Goal: Information Seeking & Learning: Learn about a topic

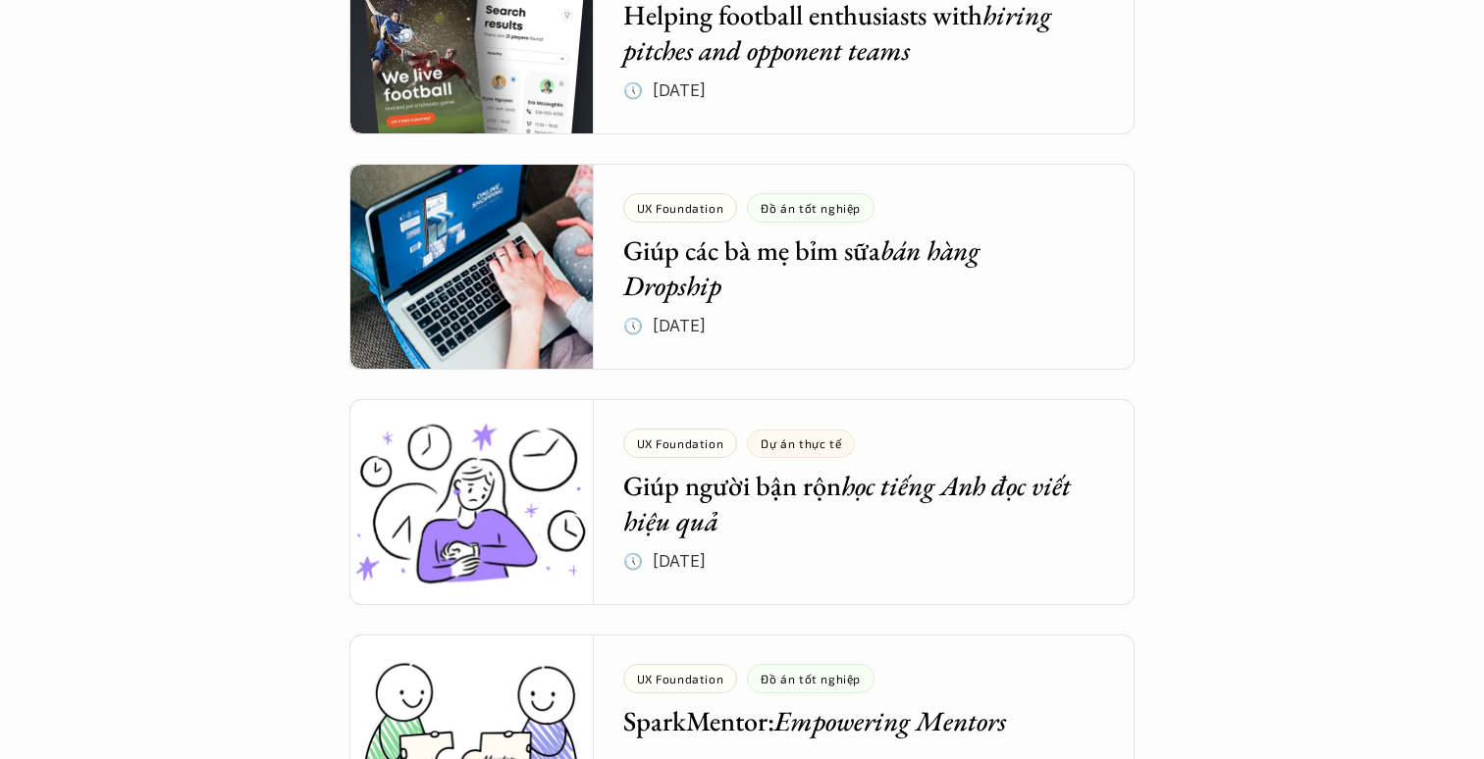
scroll to position [5734, 0]
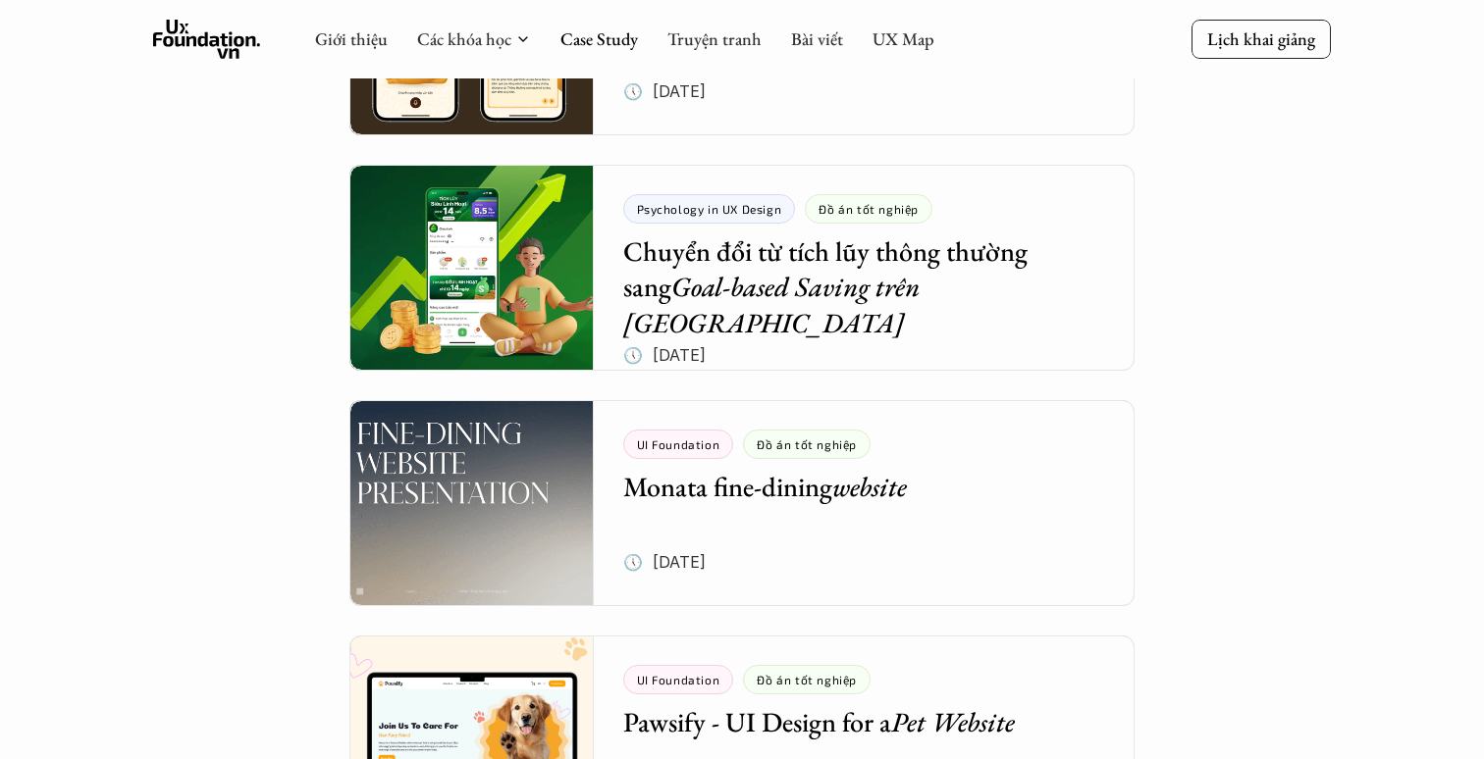
scroll to position [0, 0]
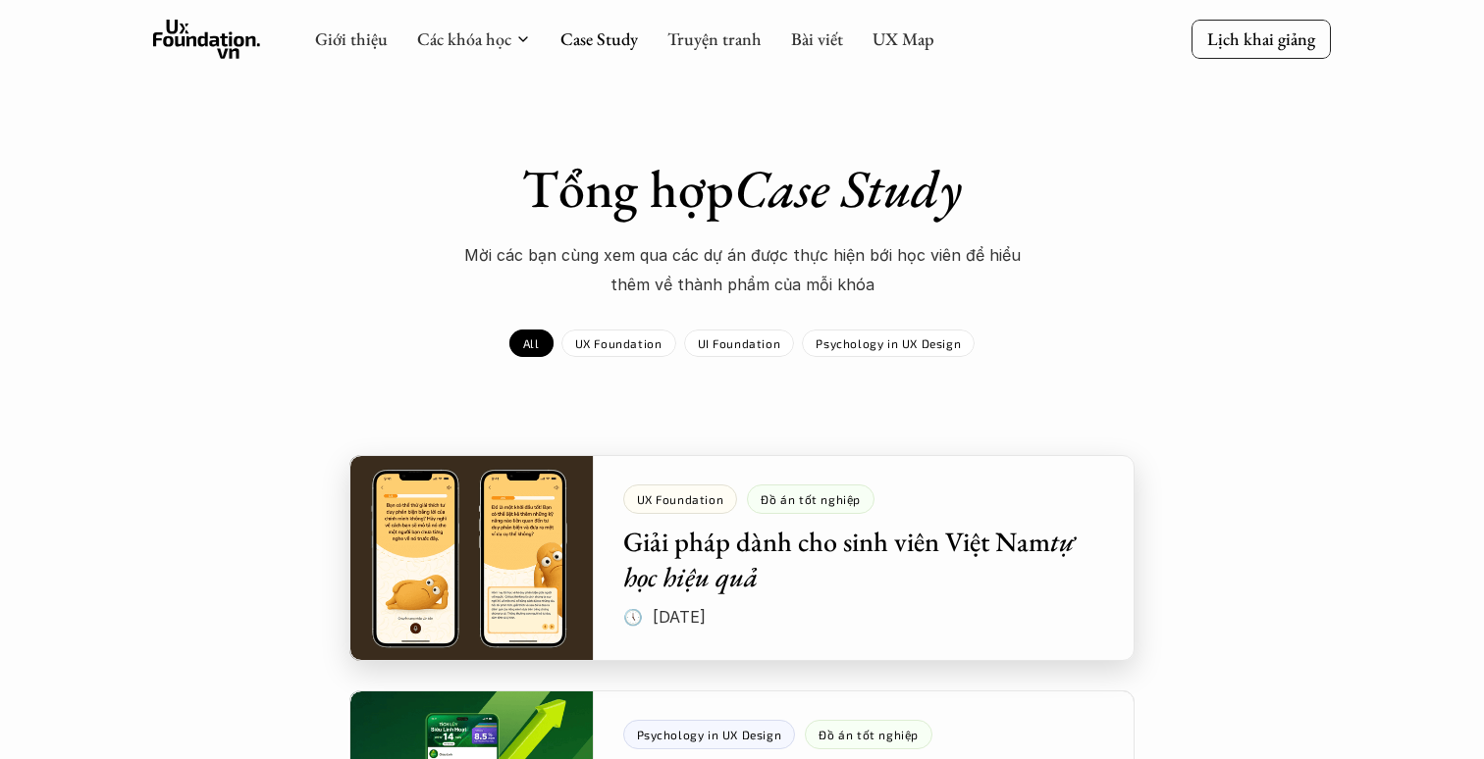
click at [463, 627] on div at bounding box center [741, 558] width 785 height 206
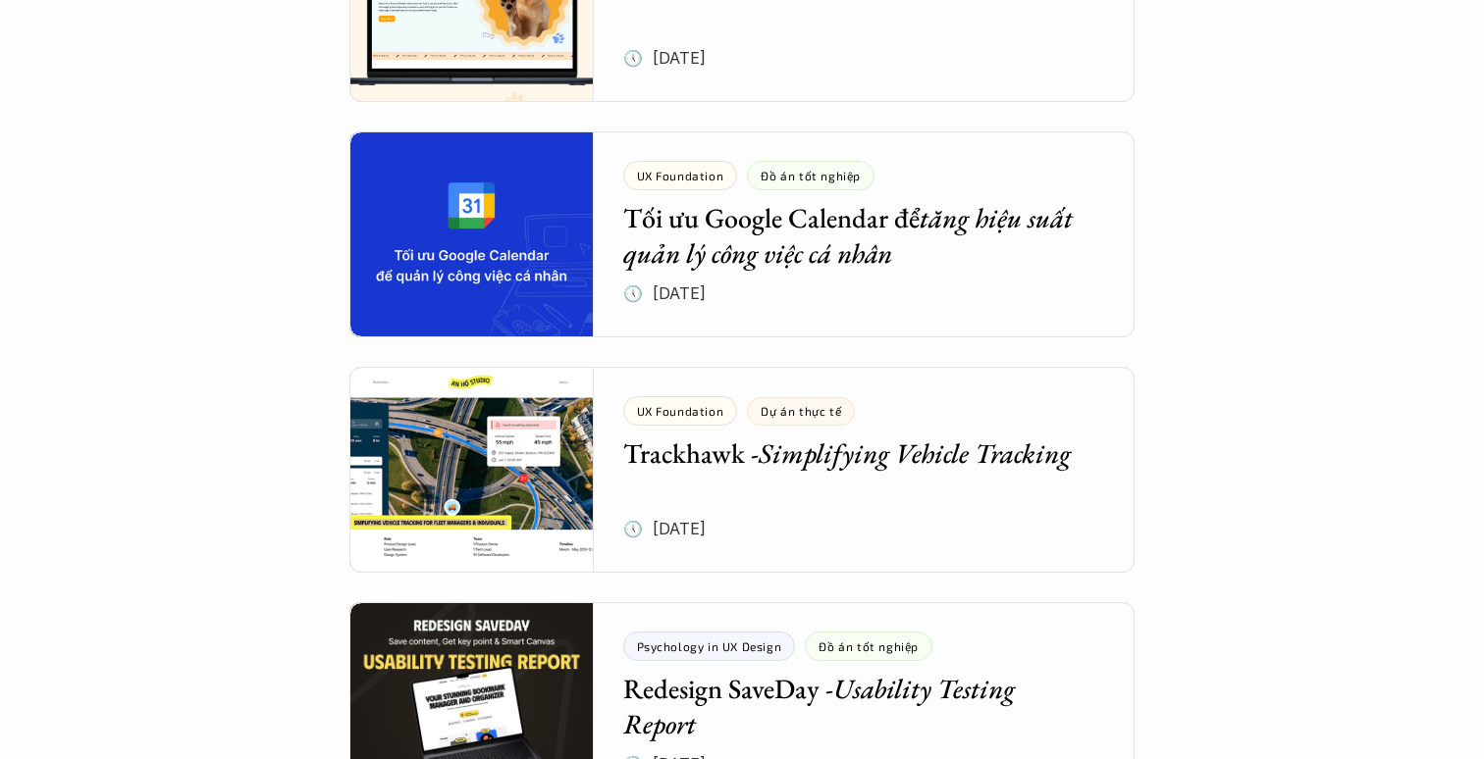
scroll to position [1273, 0]
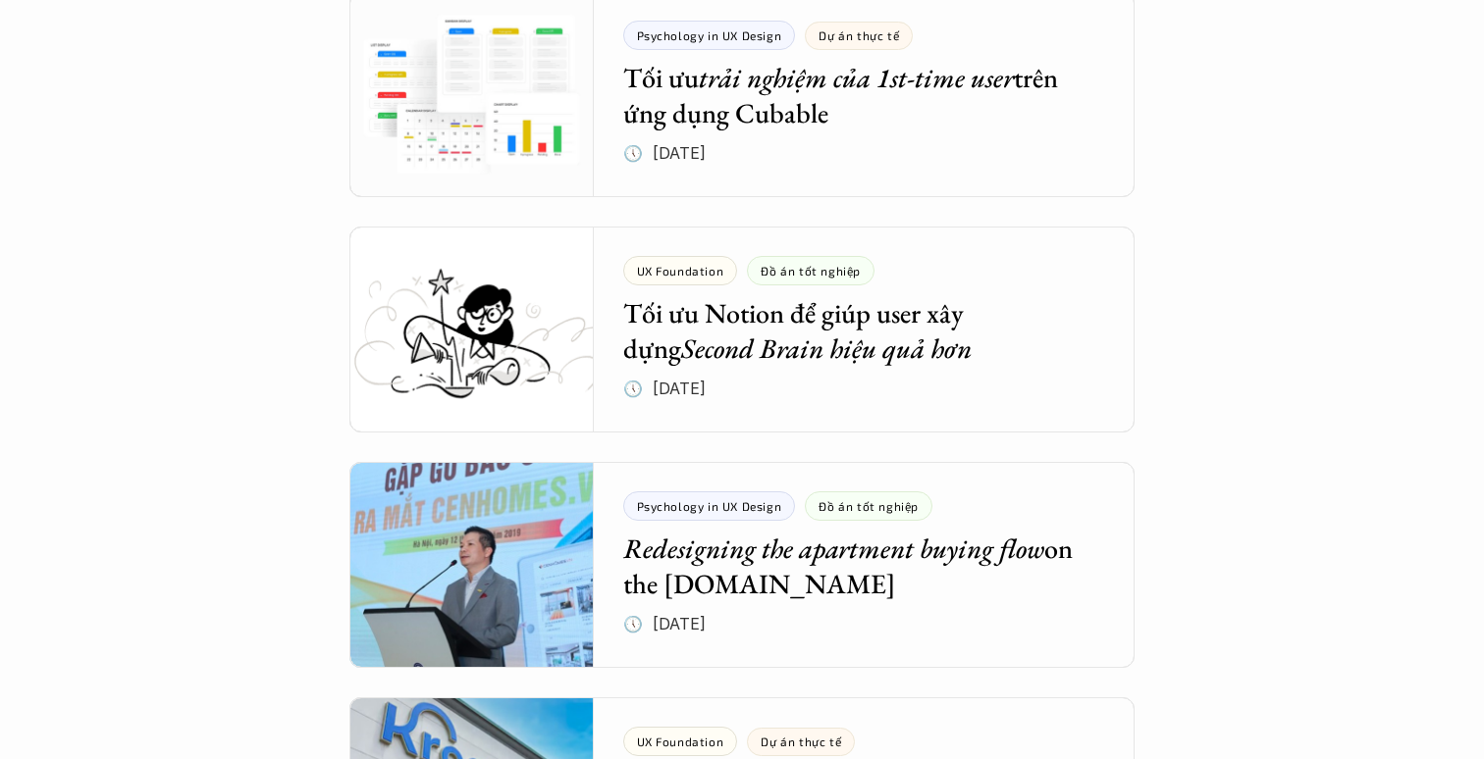
scroll to position [3767, 0]
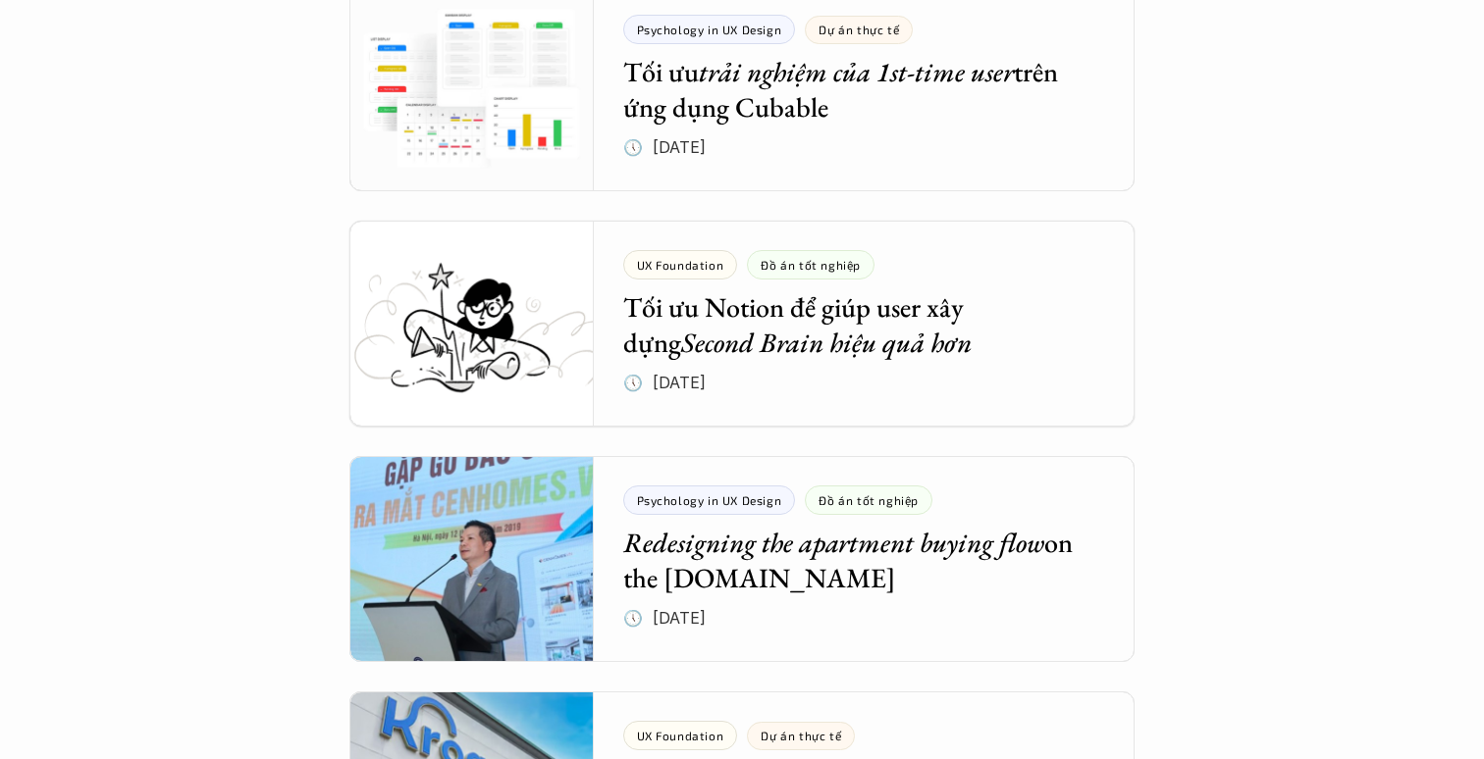
click at [147, 264] on div "Tổng hợp Case Study Mời các bạn cùng xem qua các dự án được thực hiện bới học v…" at bounding box center [742, 645] width 1444 height 8511
click at [1221, 288] on div "Tổng hợp Case Study Mời các bạn cùng xem qua các dự án được thực hiện bới học v…" at bounding box center [742, 645] width 1444 height 8511
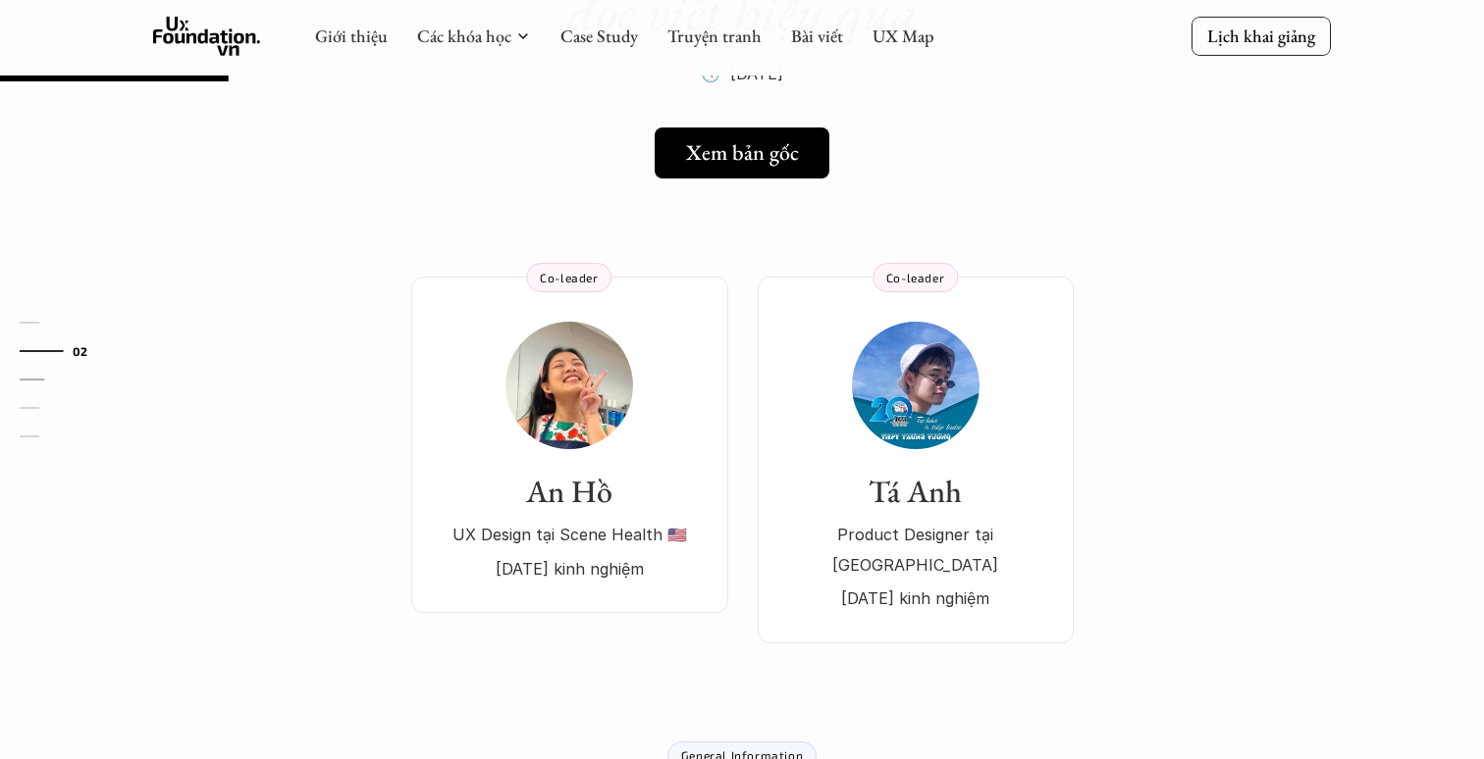
scroll to position [223, 0]
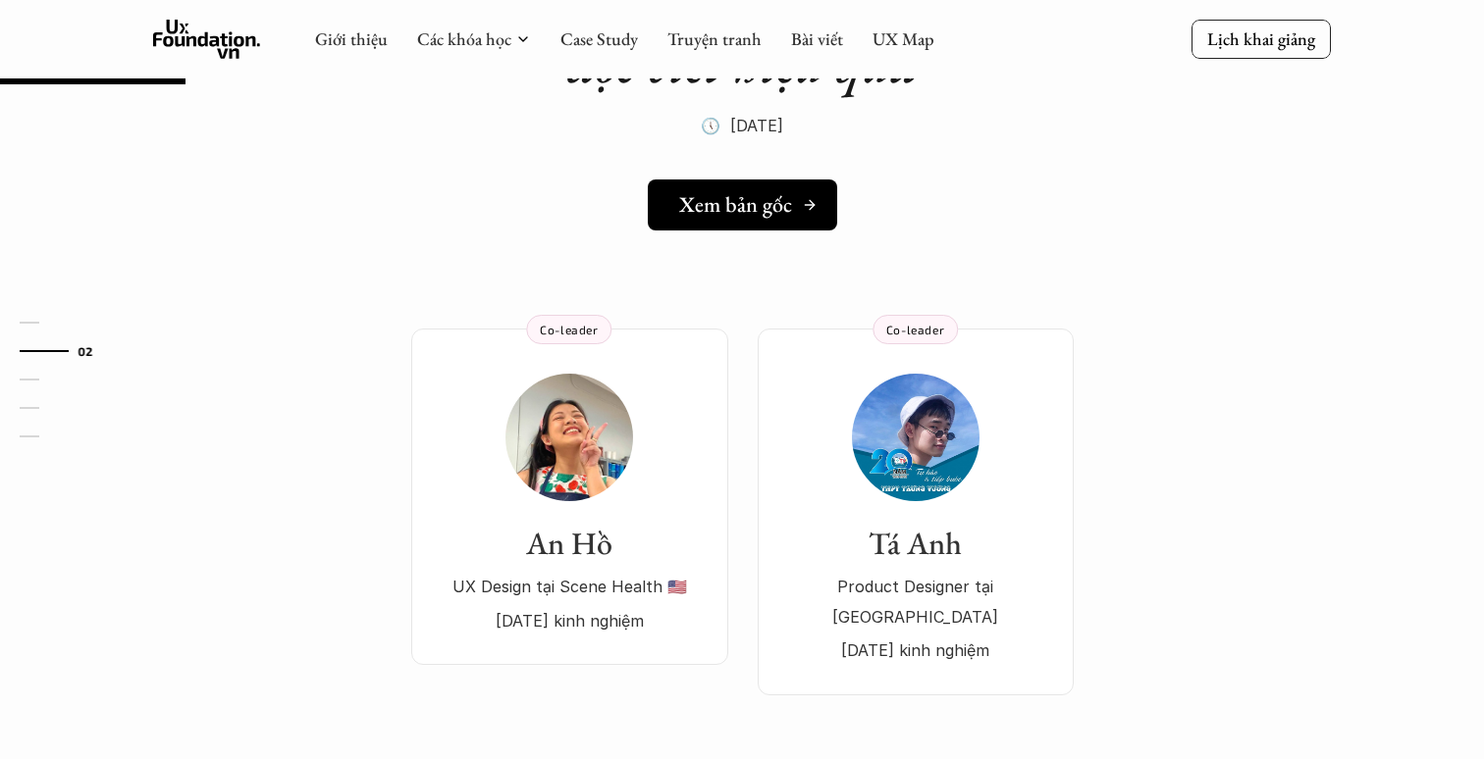
click at [774, 207] on h5 "Xem bản gốc" at bounding box center [735, 205] width 113 height 26
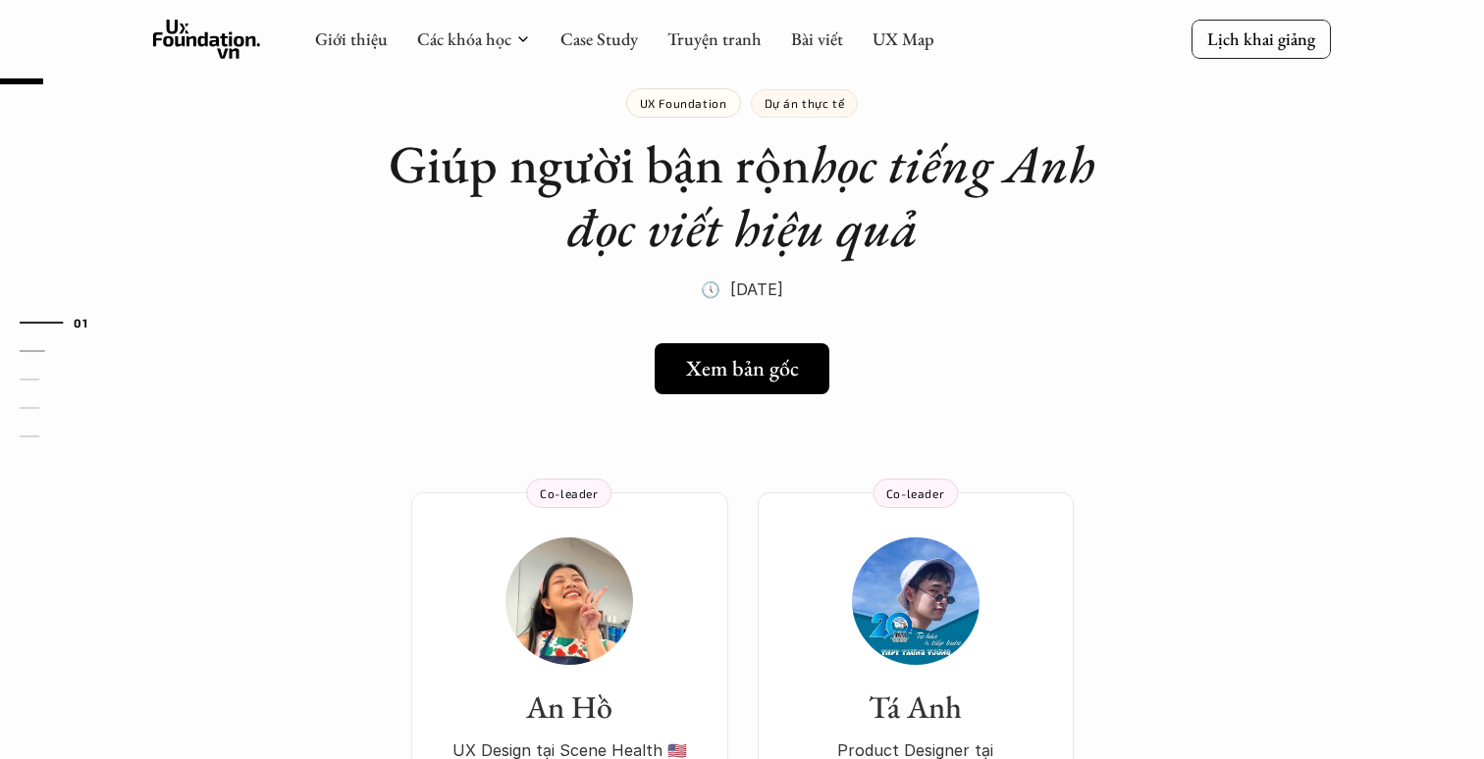
scroll to position [52, 0]
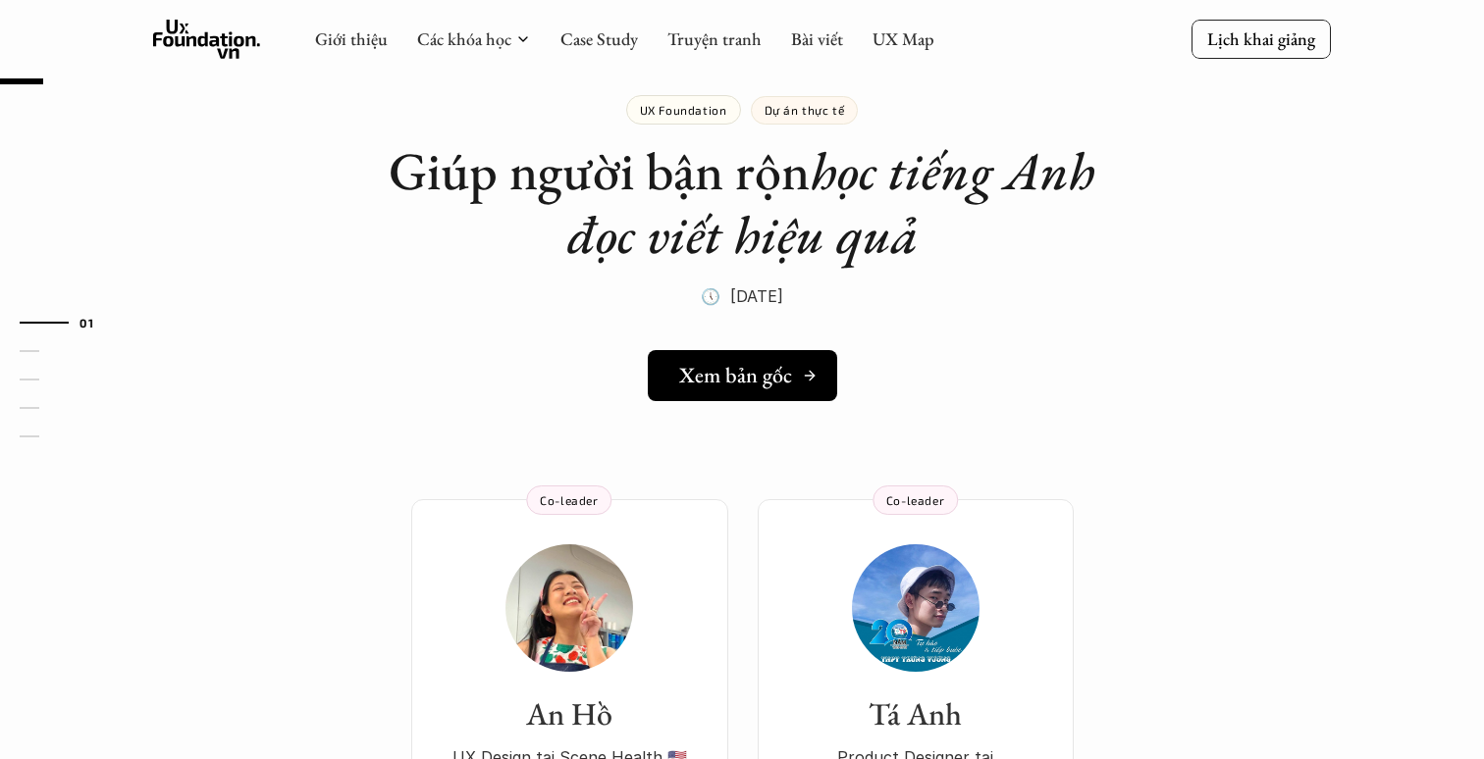
click at [721, 380] on h5 "Xem bản gốc" at bounding box center [735, 376] width 113 height 26
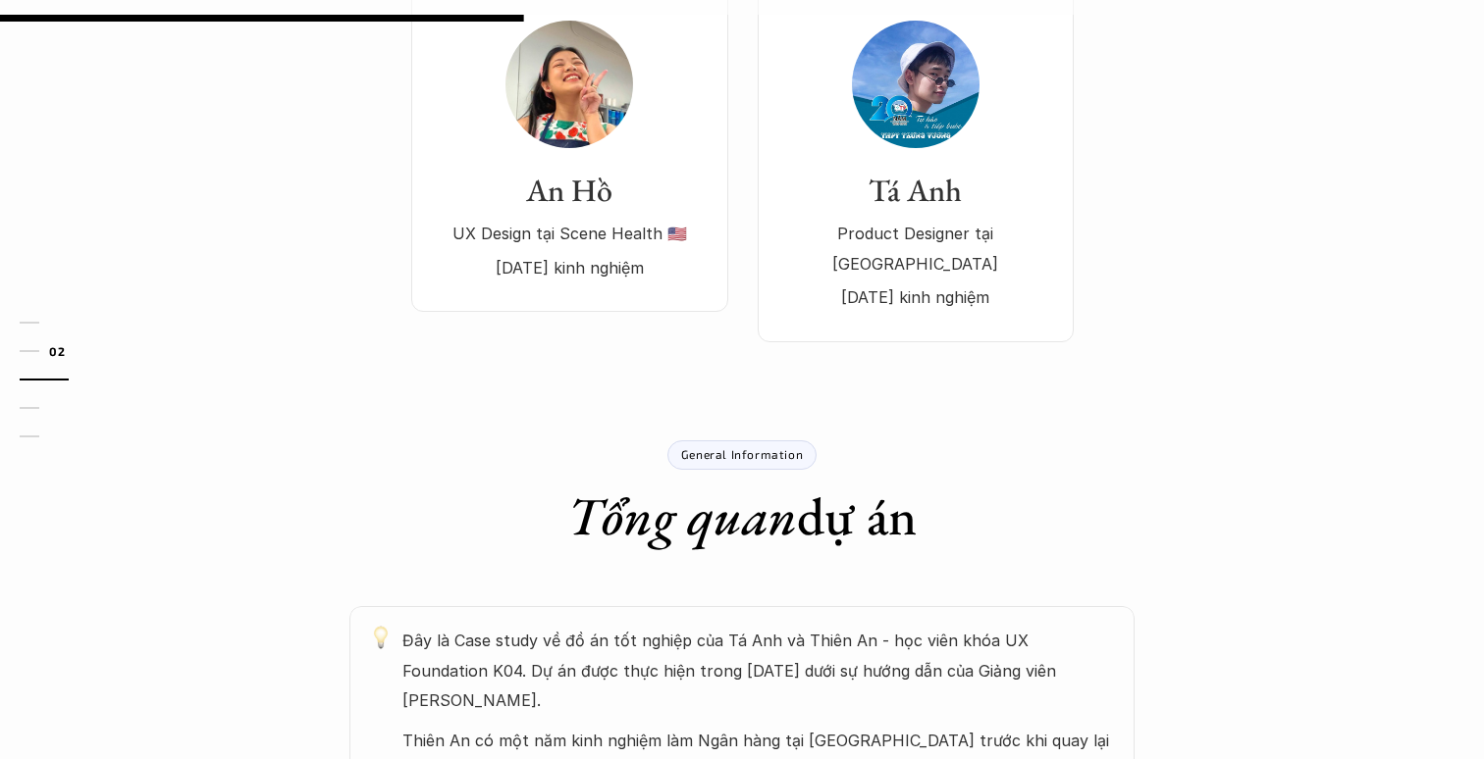
scroll to position [0, 0]
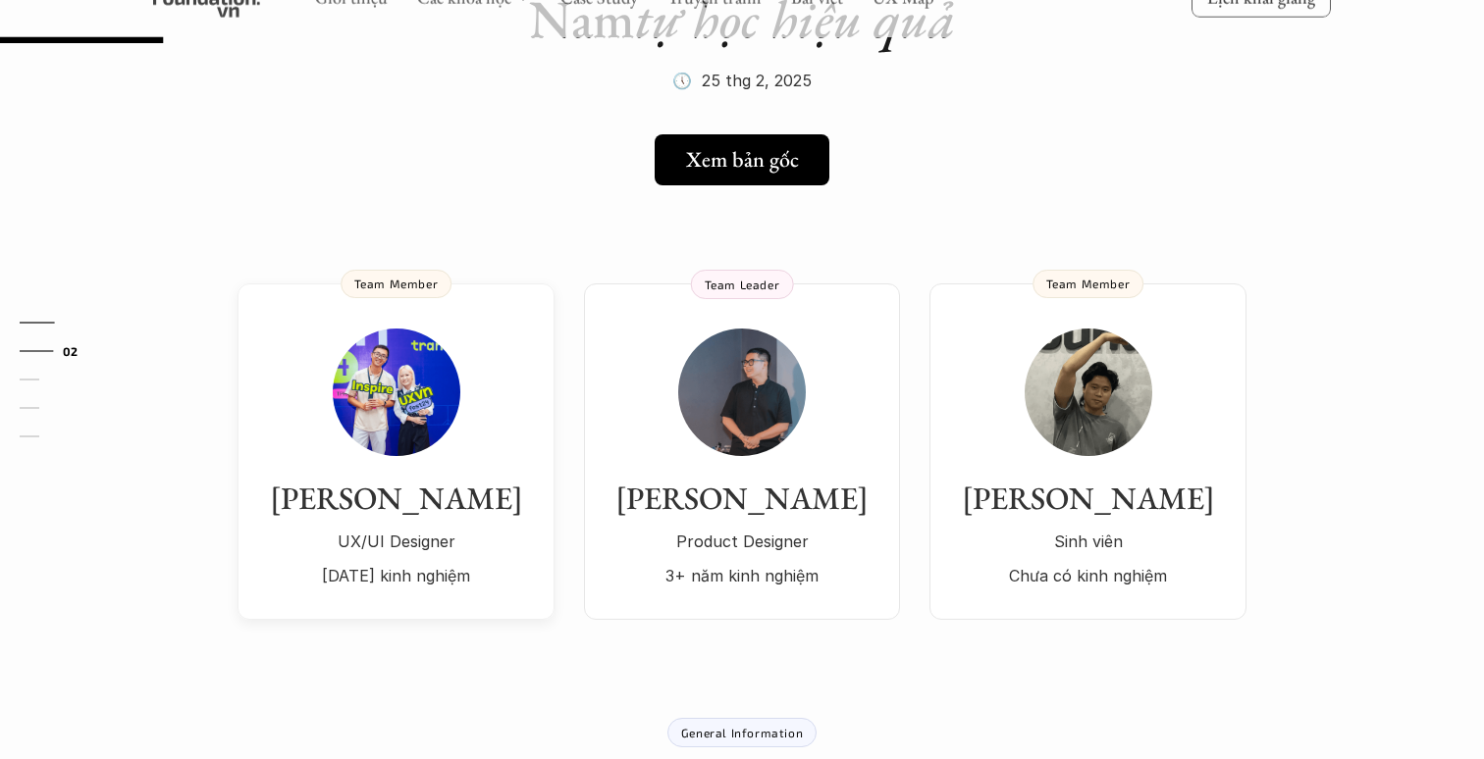
scroll to position [278, 0]
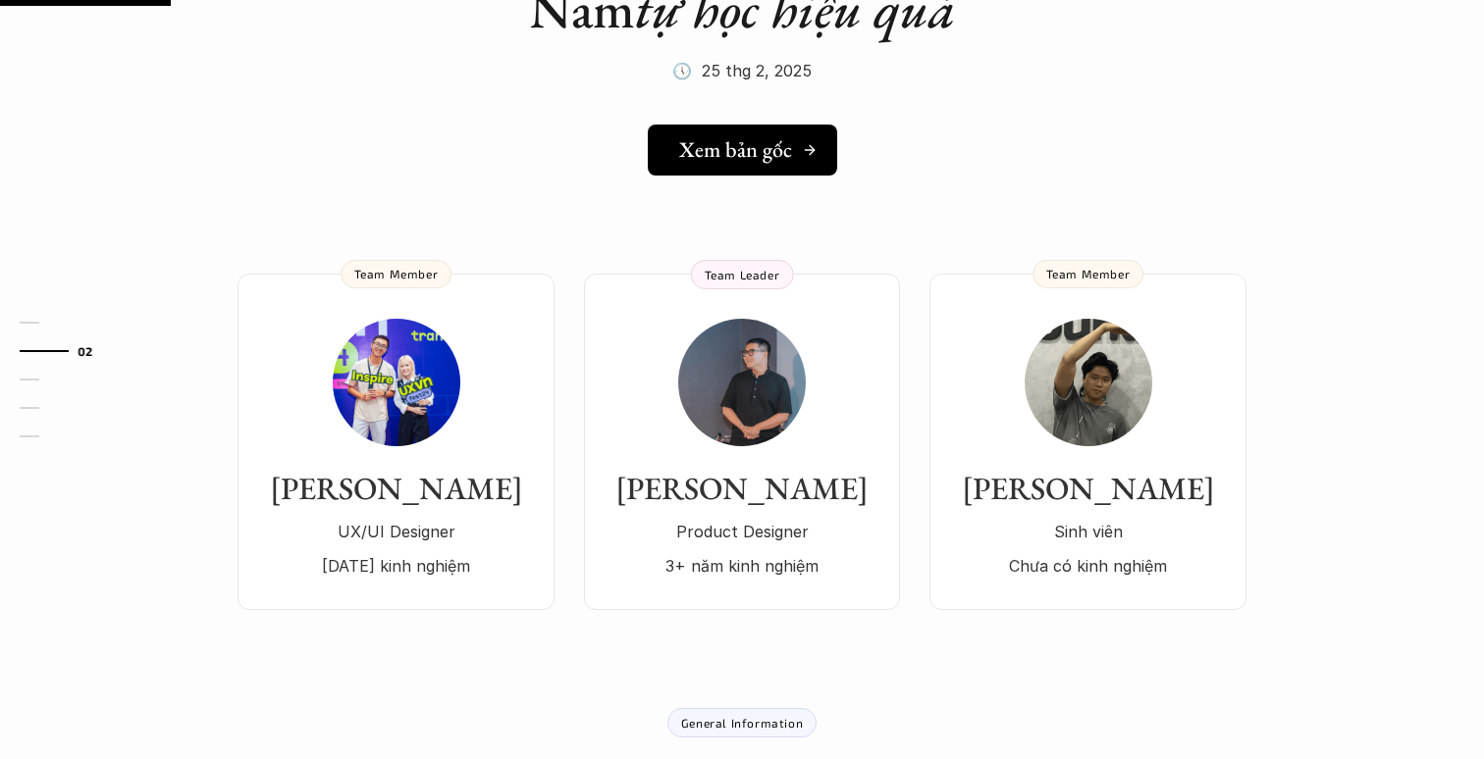
click at [703, 146] on h5 "Xem bản gốc" at bounding box center [735, 150] width 113 height 26
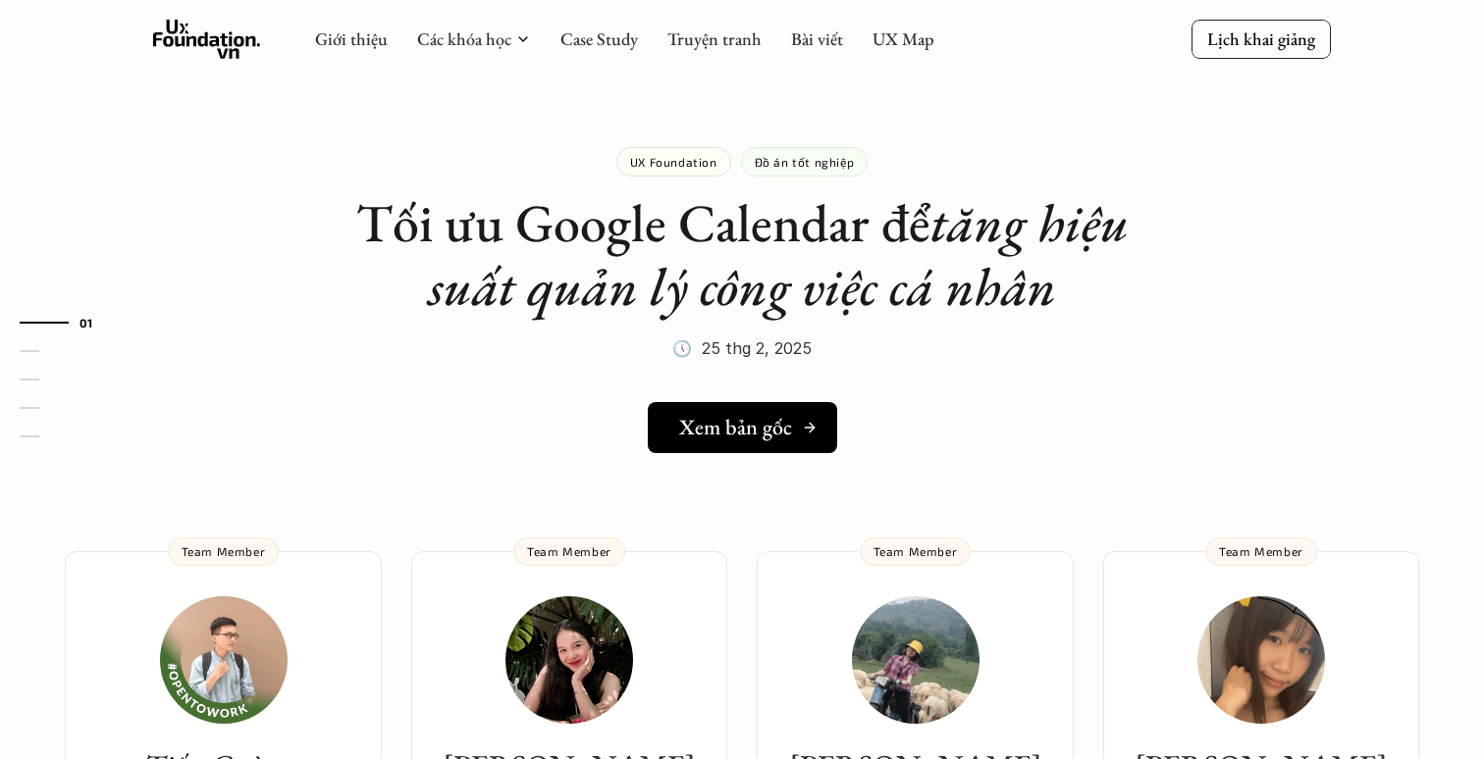
click at [735, 427] on h5 "Xem bản gốc" at bounding box center [735, 428] width 113 height 26
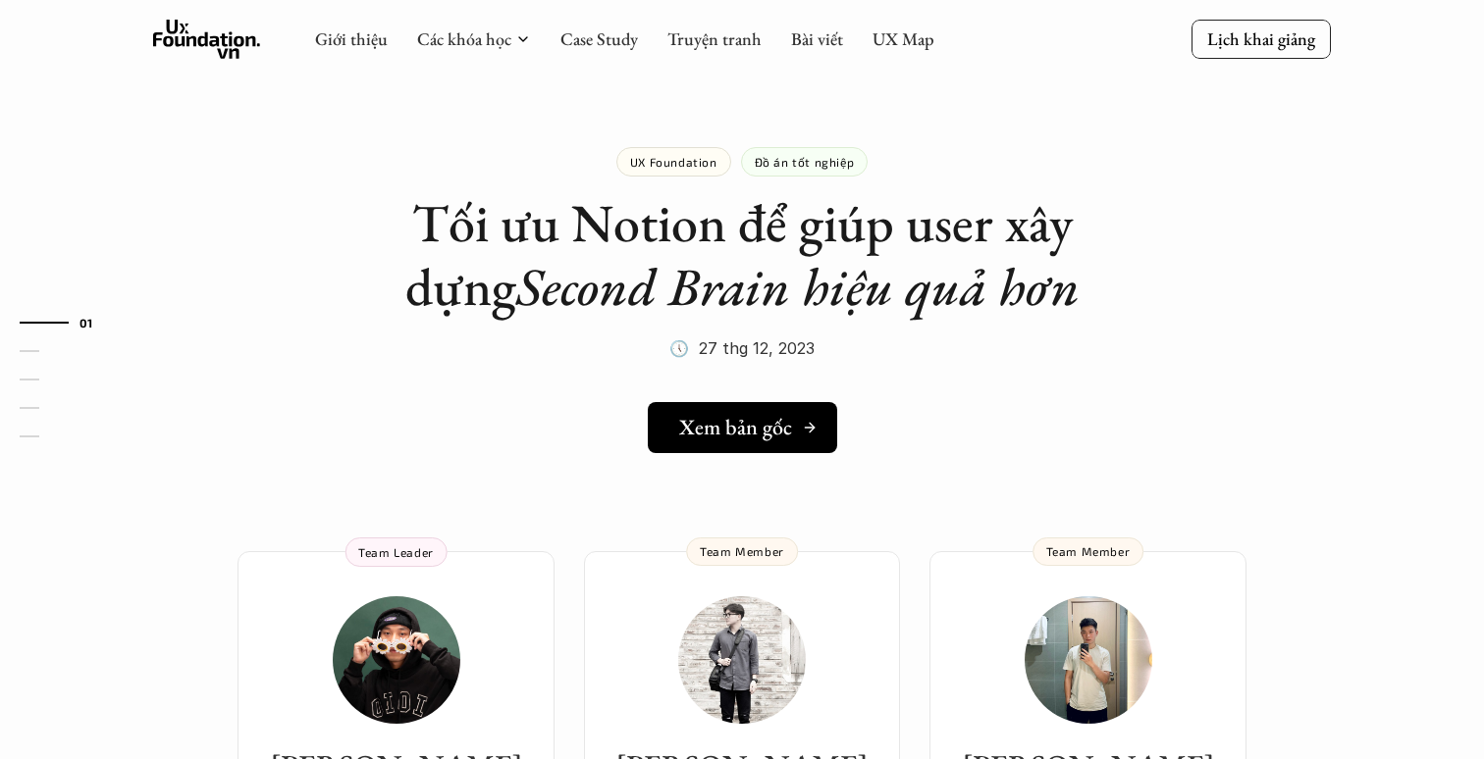
click at [734, 433] on h5 "Xem bản gốc" at bounding box center [735, 428] width 113 height 26
